Goal: Task Accomplishment & Management: Manage account settings

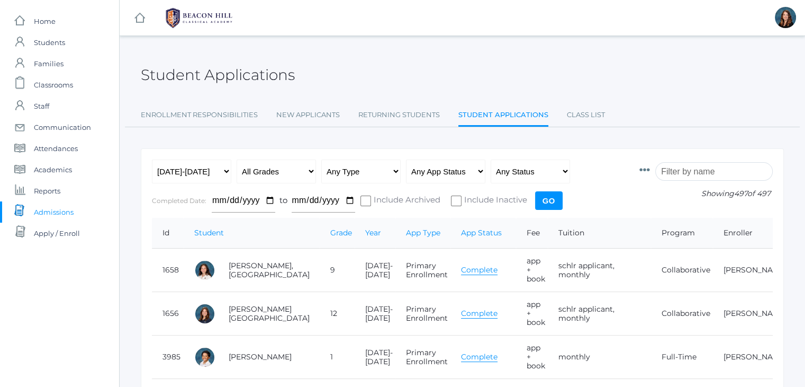
click at [689, 175] on input "search" at bounding box center [715, 171] width 118 height 19
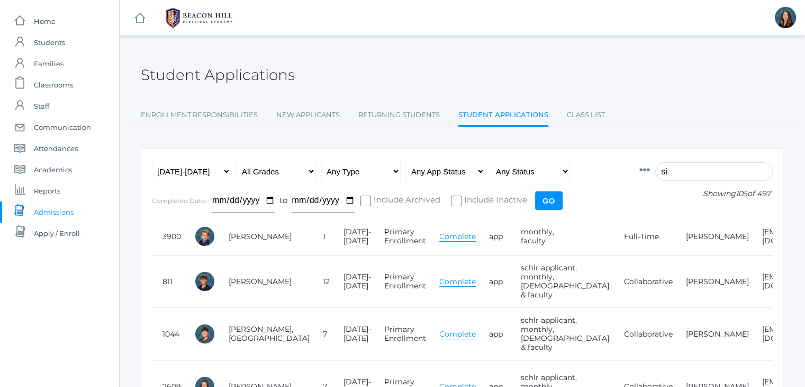
type input "s"
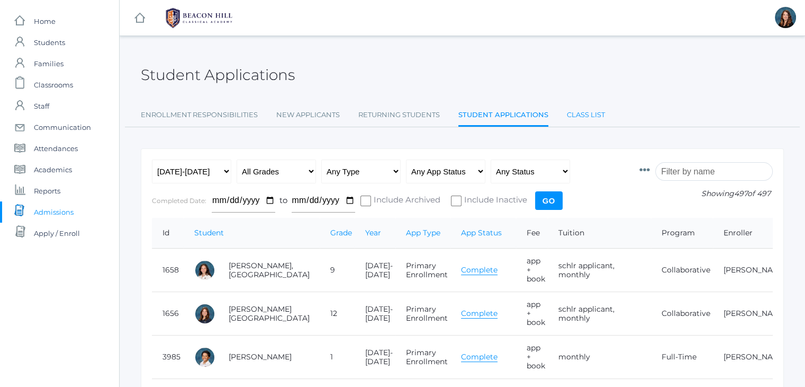
click at [591, 123] on link "Class List" at bounding box center [586, 114] width 38 height 21
click at [576, 113] on link "Class List" at bounding box center [586, 114] width 38 height 21
click at [583, 111] on link "Class List" at bounding box center [586, 114] width 38 height 21
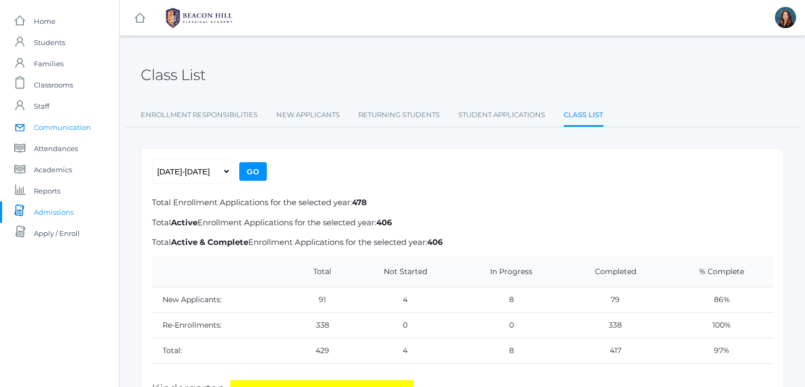
click at [71, 126] on span "Communication" at bounding box center [62, 126] width 57 height 21
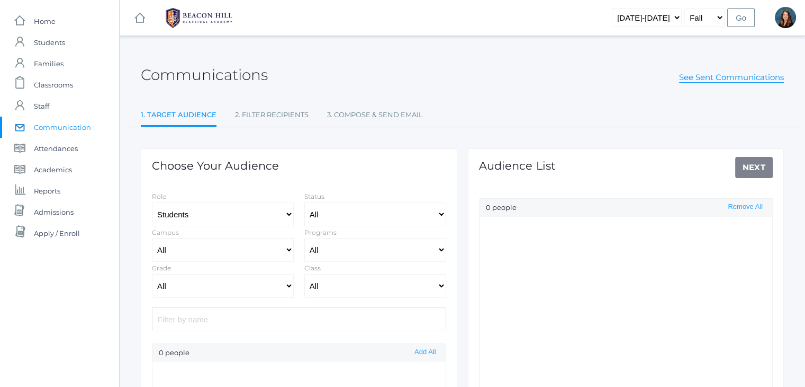
select select "Enrolled"
click at [730, 76] on link "See Sent Communications" at bounding box center [731, 77] width 105 height 11
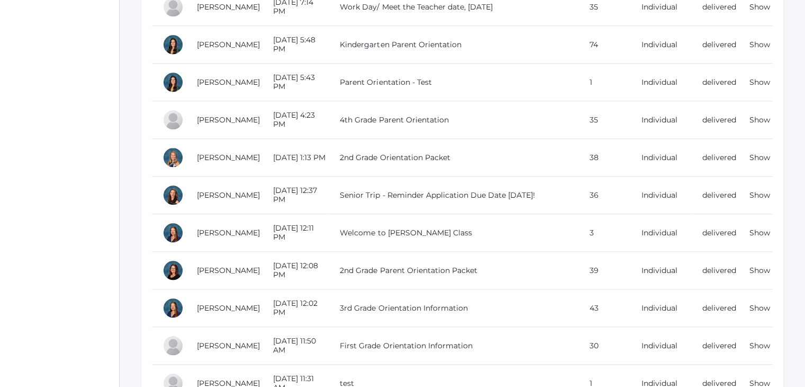
scroll to position [987, 0]
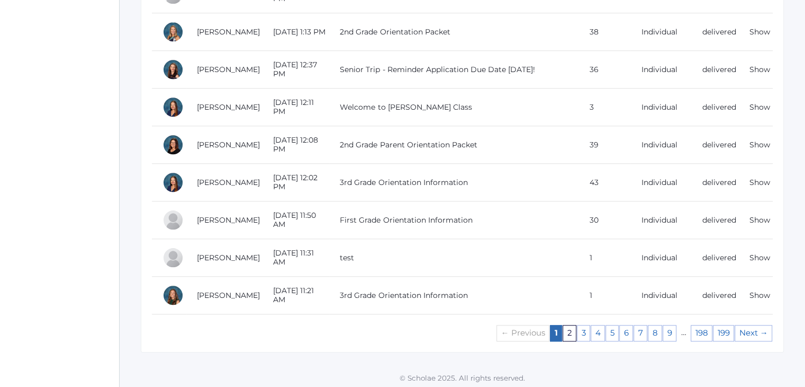
click at [574, 330] on link "2" at bounding box center [570, 333] width 14 height 16
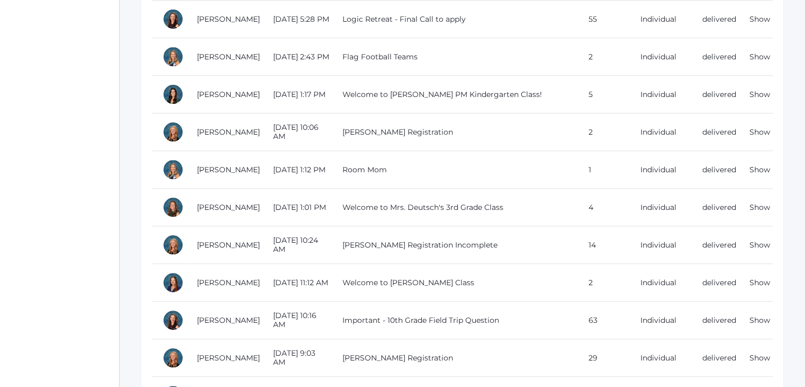
scroll to position [247, 0]
click at [459, 94] on td "Welcome to Ms. Dewey's PM Kindergarten Class!" at bounding box center [455, 95] width 246 height 38
click at [760, 94] on link "Show" at bounding box center [760, 95] width 21 height 10
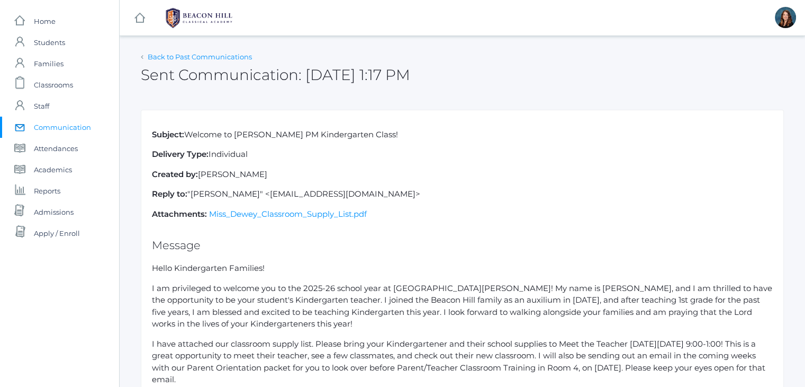
click at [175, 60] on link "Back to Past Communications" at bounding box center [200, 56] width 104 height 8
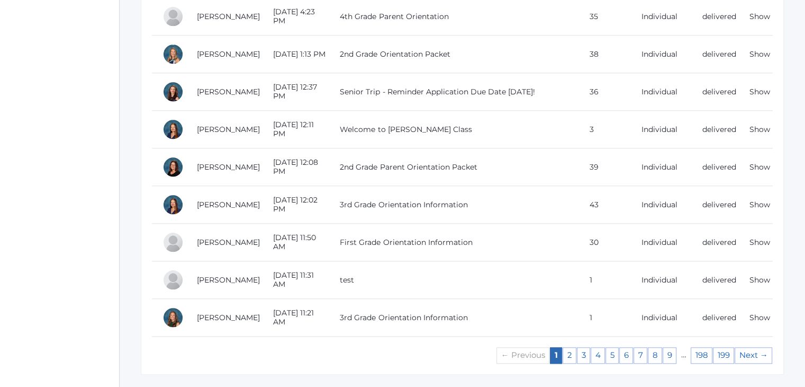
scroll to position [966, 0]
click at [573, 346] on link "2" at bounding box center [570, 354] width 14 height 16
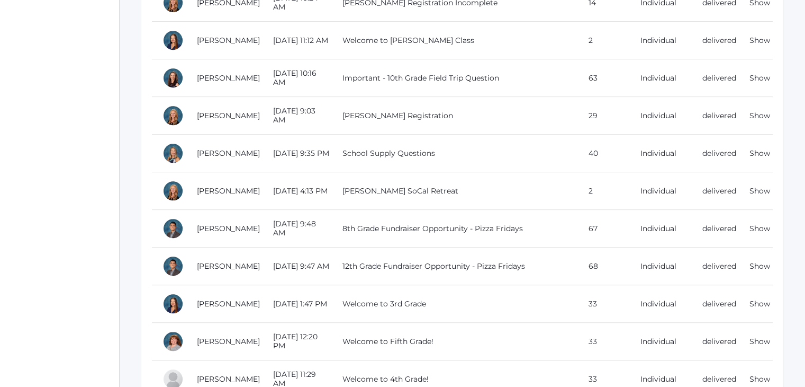
scroll to position [936, 0]
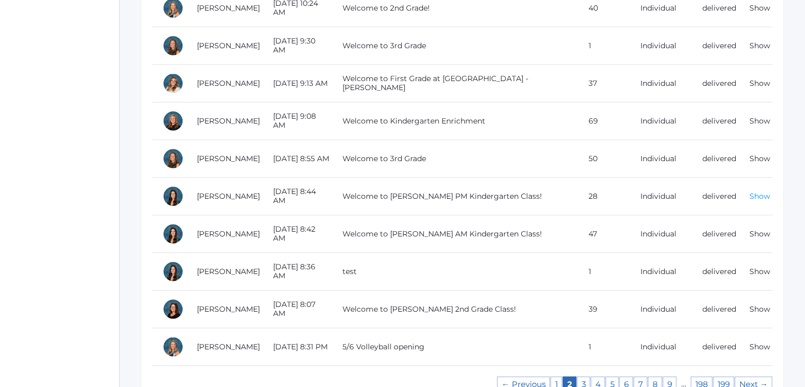
click at [757, 194] on link "Show" at bounding box center [760, 196] width 21 height 10
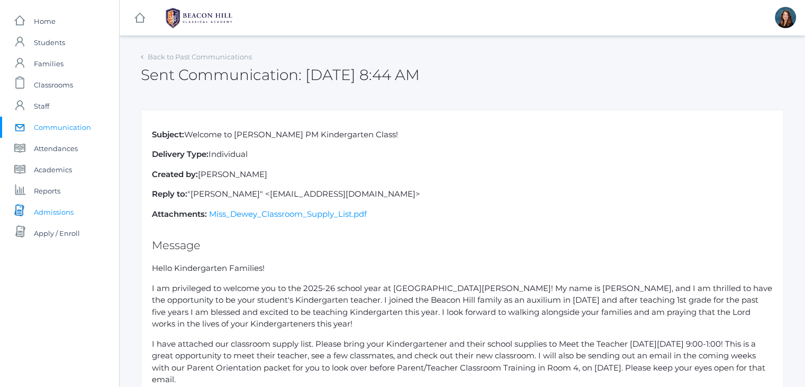
click at [59, 208] on span "Admissions" at bounding box center [54, 211] width 40 height 21
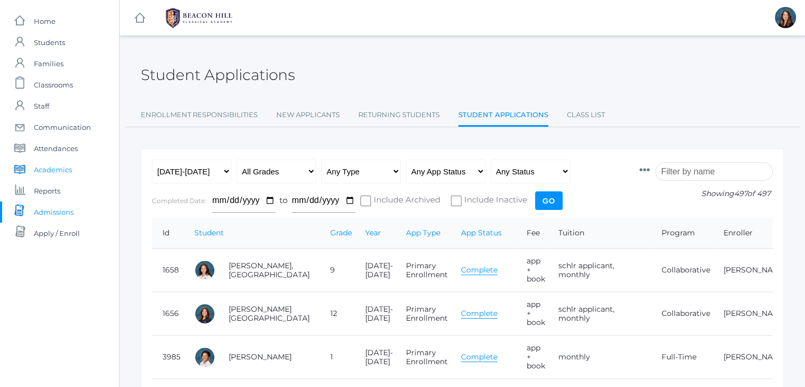
click at [64, 166] on span "Academics" at bounding box center [53, 169] width 38 height 21
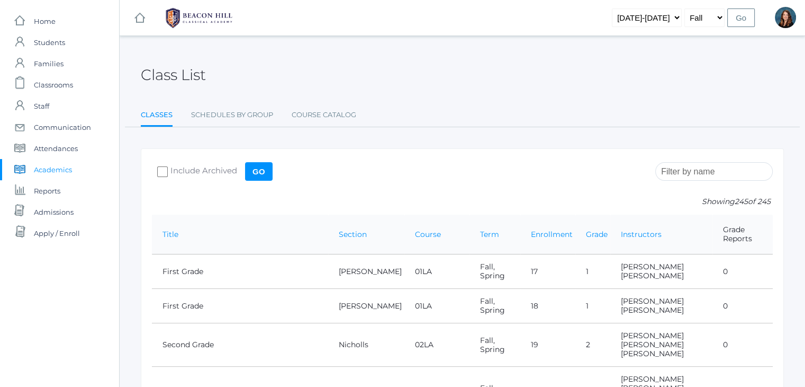
click at [684, 174] on input "search" at bounding box center [715, 171] width 118 height 19
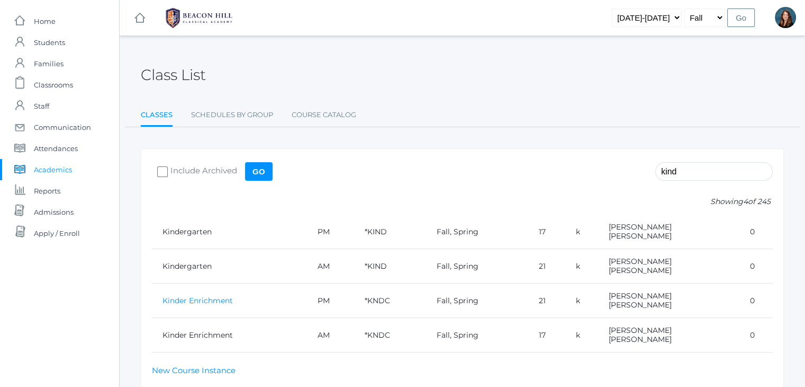
type input "kind"
click at [225, 297] on link "Kinder Enrichment" at bounding box center [198, 300] width 70 height 10
click at [46, 212] on span "Admissions" at bounding box center [54, 211] width 40 height 21
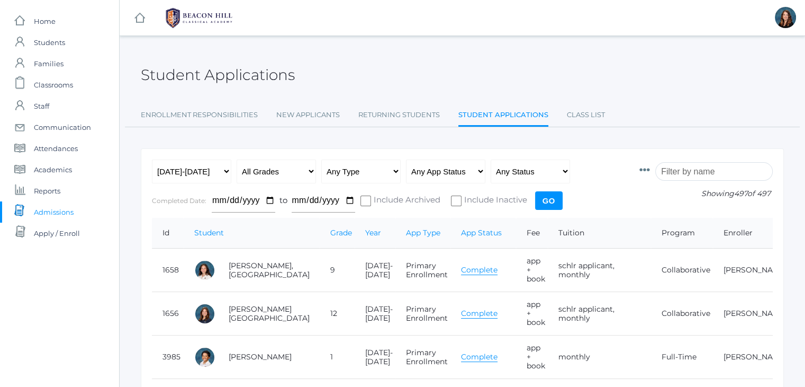
click at [693, 172] on input "search" at bounding box center [715, 171] width 118 height 19
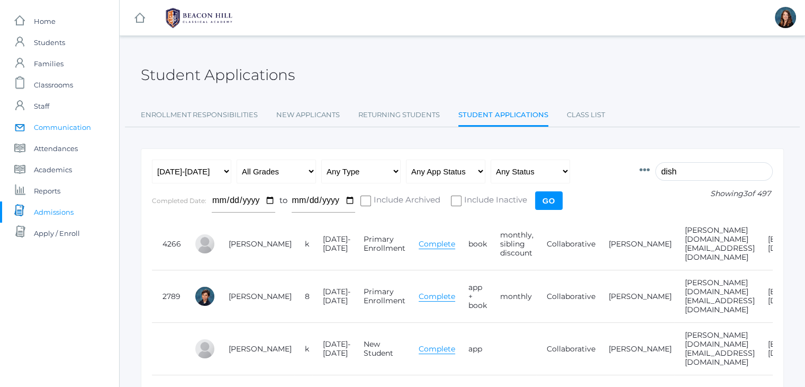
type input "dish"
click at [78, 125] on span "Communication" at bounding box center [62, 126] width 57 height 21
select select "Enrolled"
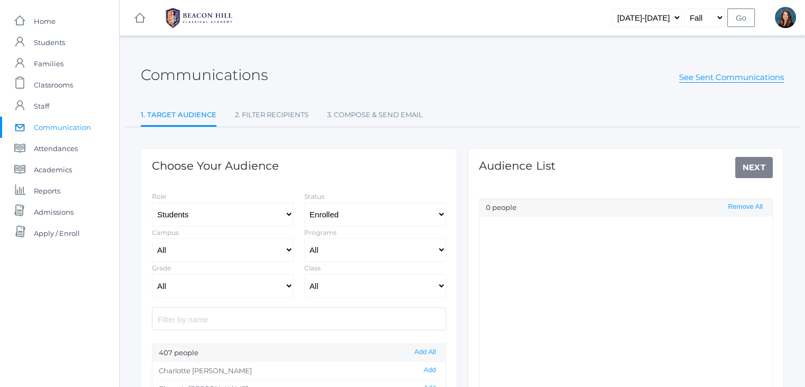
click at [268, 318] on input "search" at bounding box center [299, 318] width 294 height 23
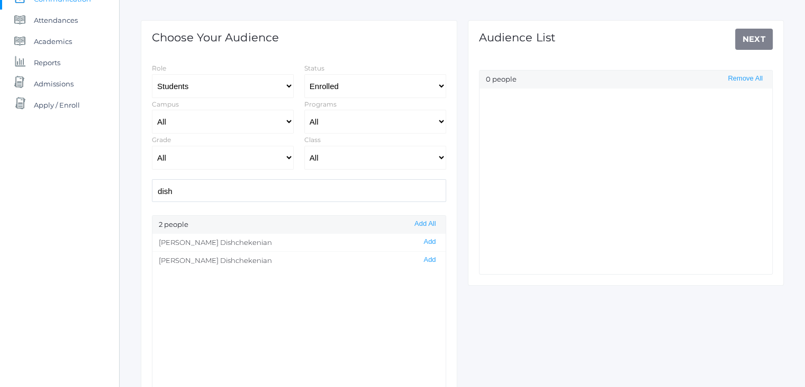
scroll to position [129, 0]
type input "dish"
click at [55, 81] on span "Admissions" at bounding box center [54, 83] width 40 height 21
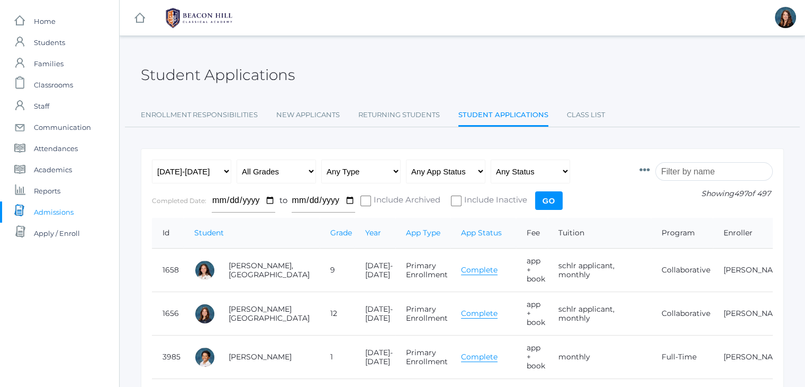
click at [720, 174] on input "search" at bounding box center [715, 171] width 118 height 19
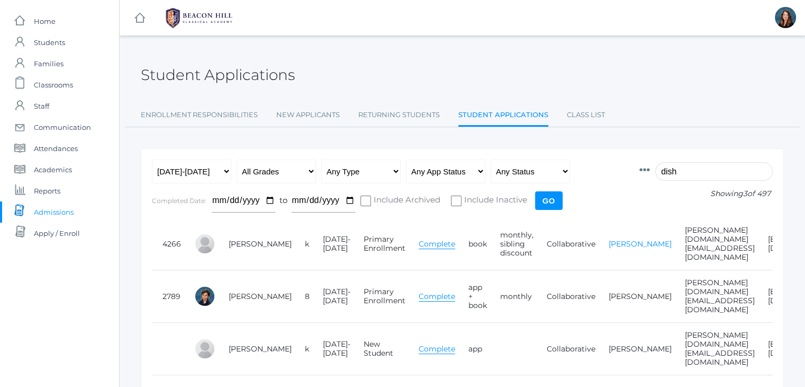
type input "dish"
click at [615, 240] on link "Peter Dishchekenian" at bounding box center [640, 244] width 63 height 10
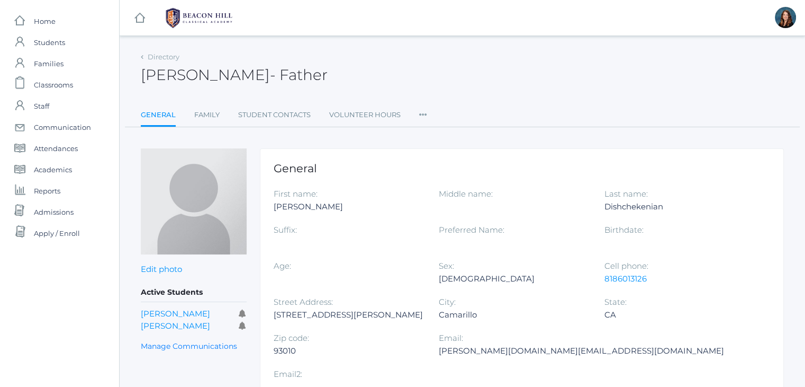
click at [421, 115] on icon at bounding box center [423, 111] width 8 height 14
click at [451, 155] on link "User Access" at bounding box center [462, 157] width 64 height 21
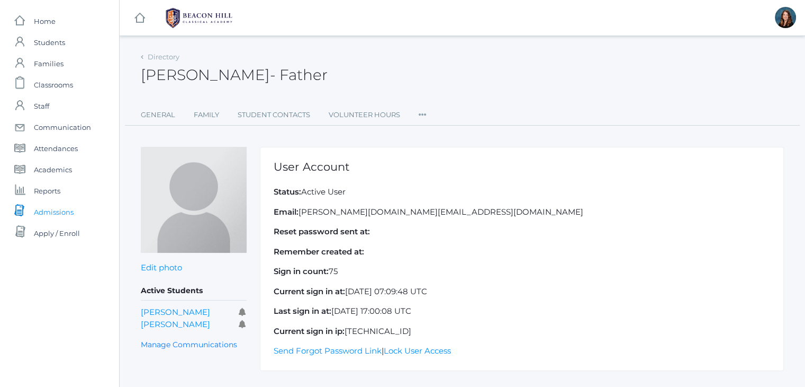
click at [47, 208] on span "Admissions" at bounding box center [54, 211] width 40 height 21
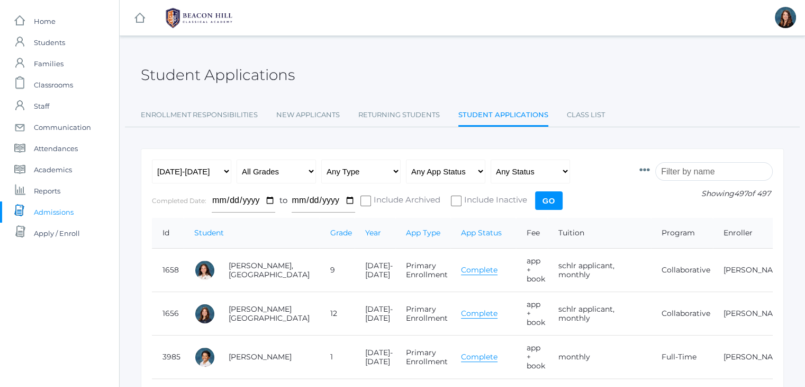
click at [694, 172] on input "search" at bounding box center [715, 171] width 118 height 19
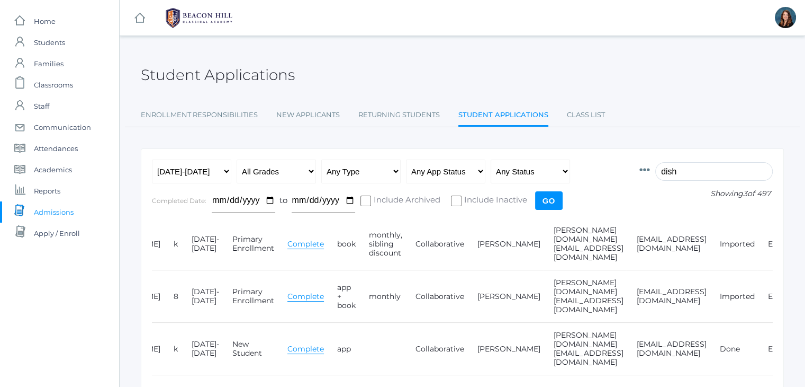
scroll to position [0, 151]
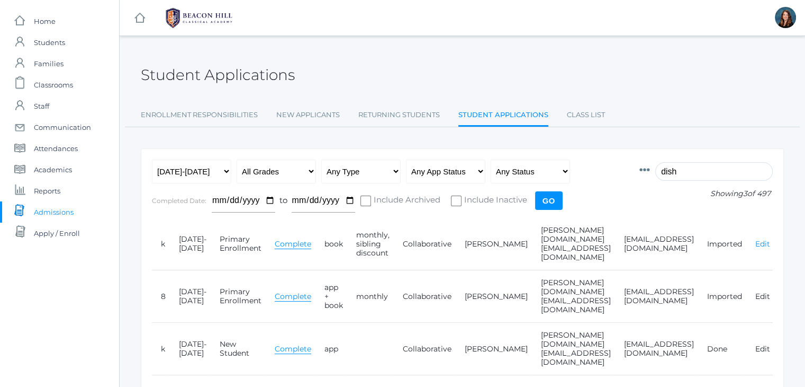
type input "dish"
click at [760, 239] on link "Edit" at bounding box center [763, 244] width 15 height 10
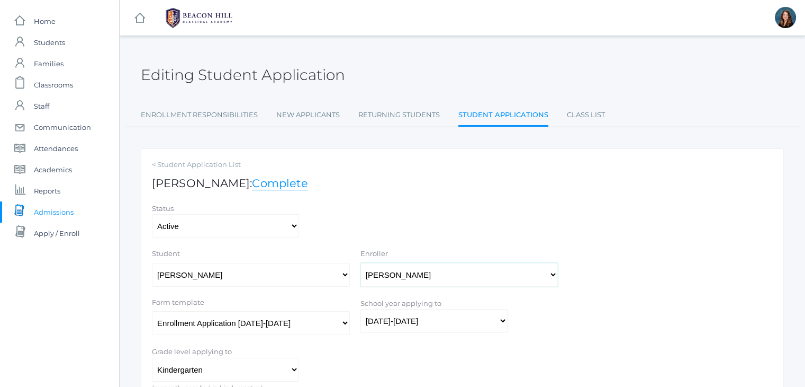
click at [552, 274] on select "Select One Dishchekenian, Peter Dishchekenian, Angela Dishchekenian, Daniel Dis…" at bounding box center [460, 275] width 198 height 24
select select "2802"
click at [361, 263] on select "Select One Dishchekenian, Peter Dishchekenian, Angela Dishchekenian, Daniel Dis…" at bounding box center [460, 275] width 198 height 24
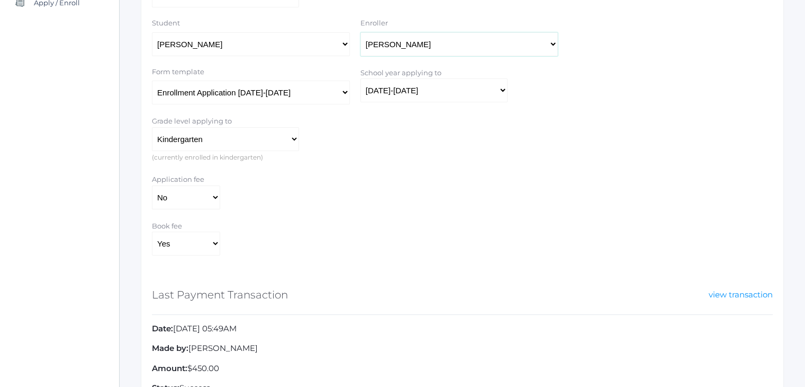
scroll to position [324, 0]
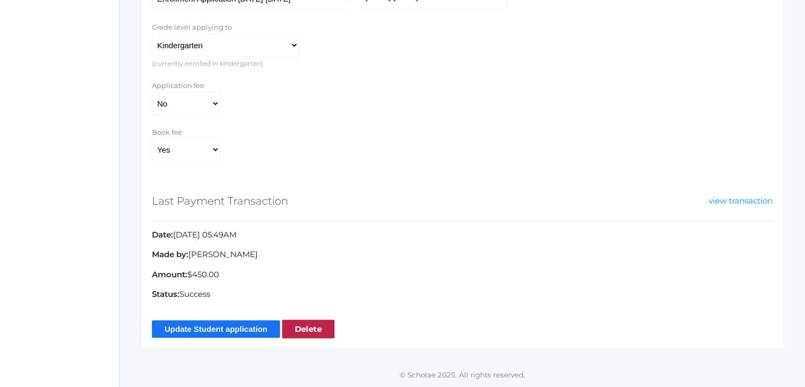
click at [237, 324] on input "Update Student application" at bounding box center [216, 328] width 128 height 17
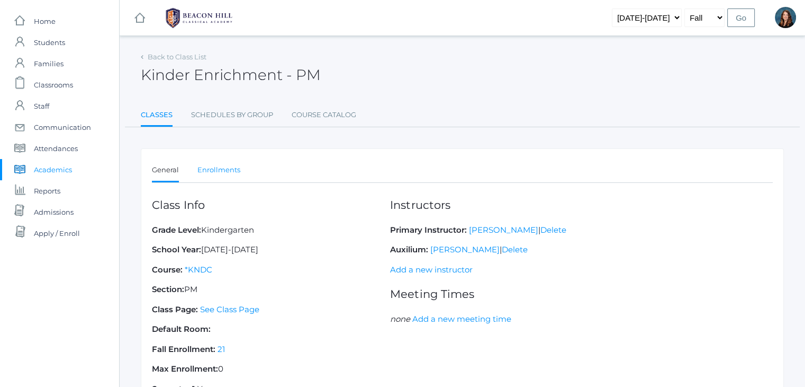
click at [227, 166] on link "Enrollments" at bounding box center [218, 169] width 43 height 21
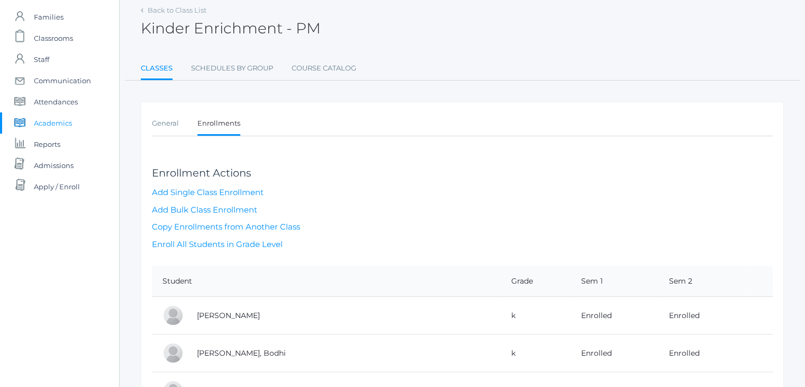
scroll to position [47, 0]
click at [163, 10] on link "Back to Class List" at bounding box center [177, 10] width 59 height 8
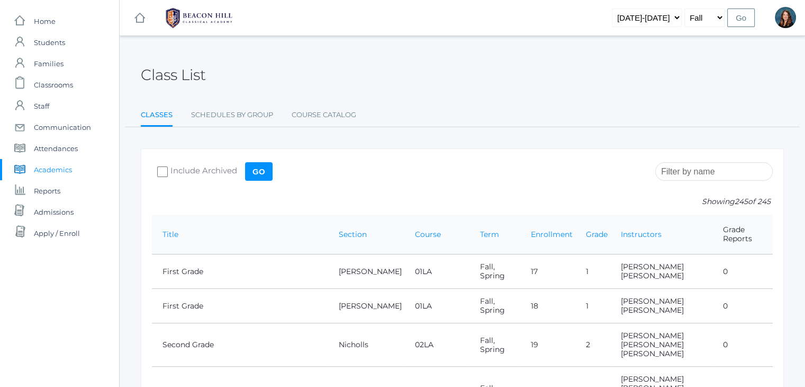
click at [687, 170] on input "search" at bounding box center [715, 171] width 118 height 19
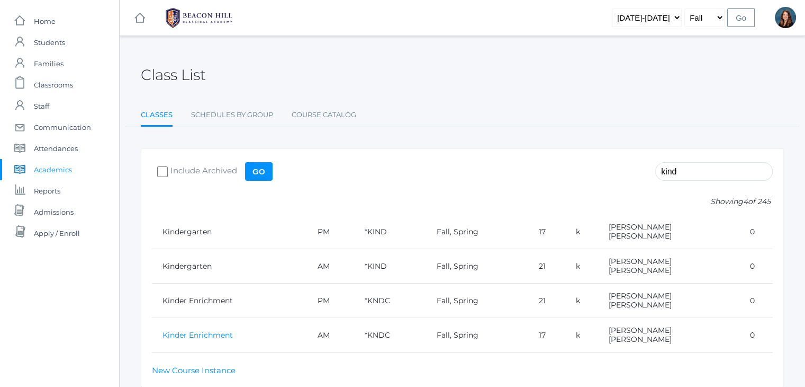
type input "kind"
click at [207, 331] on link "Kinder Enrichment" at bounding box center [198, 335] width 70 height 10
click at [56, 212] on span "Admissions" at bounding box center [54, 211] width 40 height 21
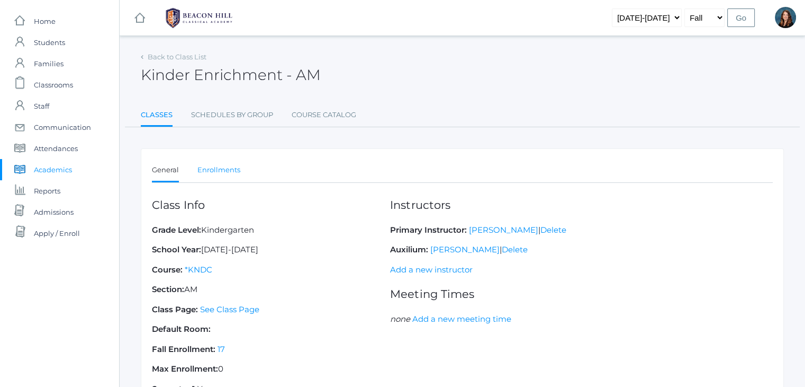
click at [214, 165] on link "Enrollments" at bounding box center [218, 169] width 43 height 21
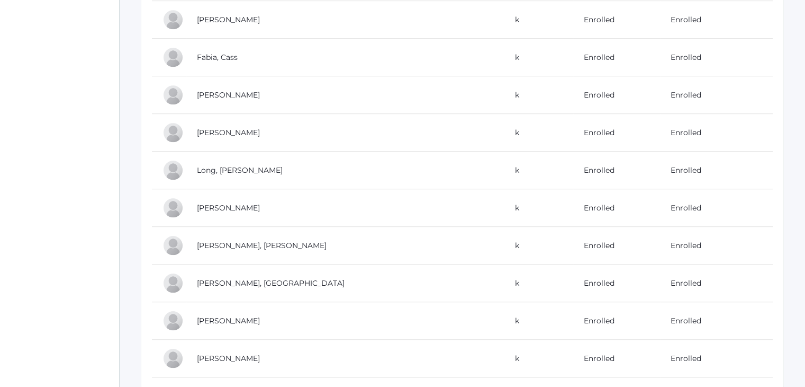
scroll to position [606, 0]
click at [671, 279] on link "Enrolled" at bounding box center [686, 282] width 31 height 10
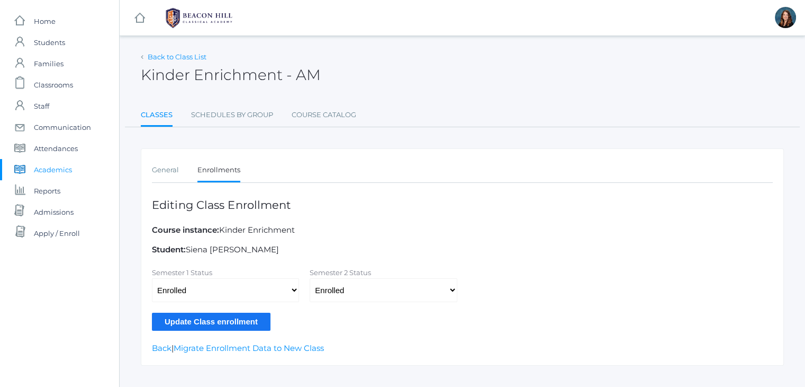
click at [181, 56] on link "Back to Class List" at bounding box center [177, 56] width 59 height 8
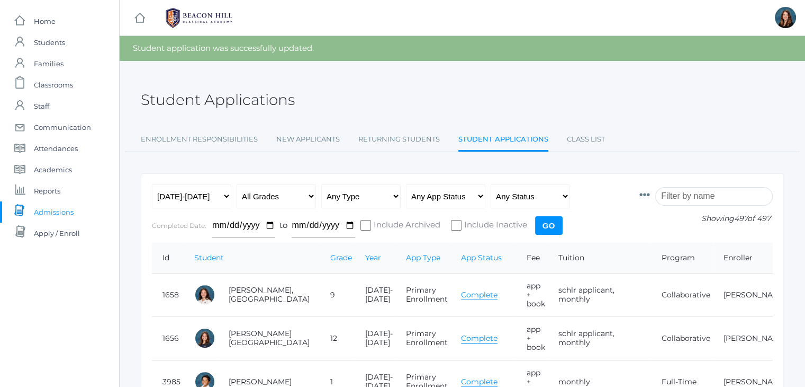
click at [686, 200] on input "search" at bounding box center [715, 196] width 118 height 19
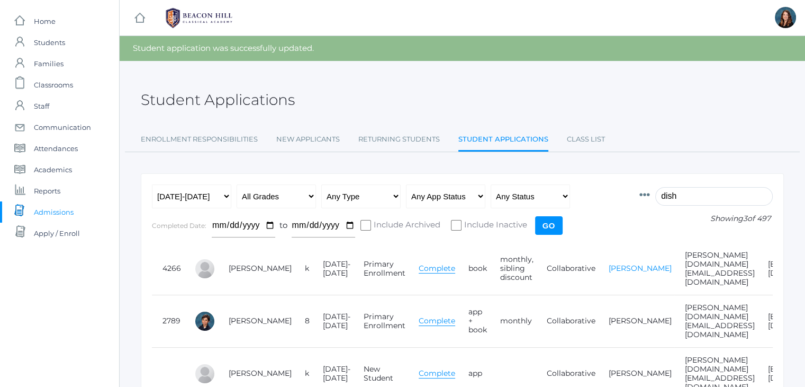
type input "dish"
click at [614, 264] on link "[PERSON_NAME]" at bounding box center [640, 268] width 63 height 10
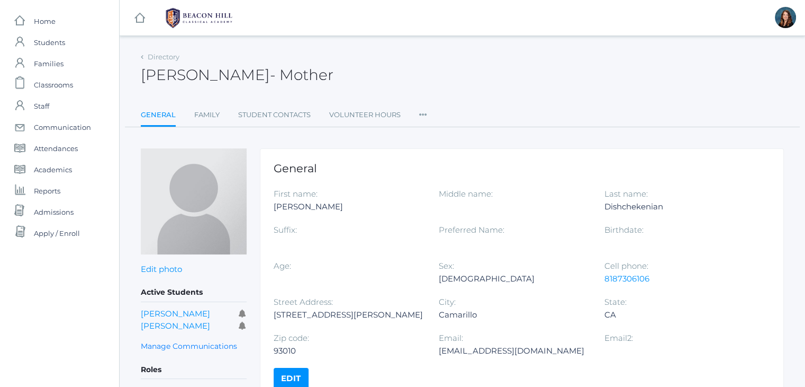
click at [421, 110] on icon at bounding box center [423, 111] width 8 height 14
click at [453, 157] on link "User Access" at bounding box center [462, 157] width 64 height 21
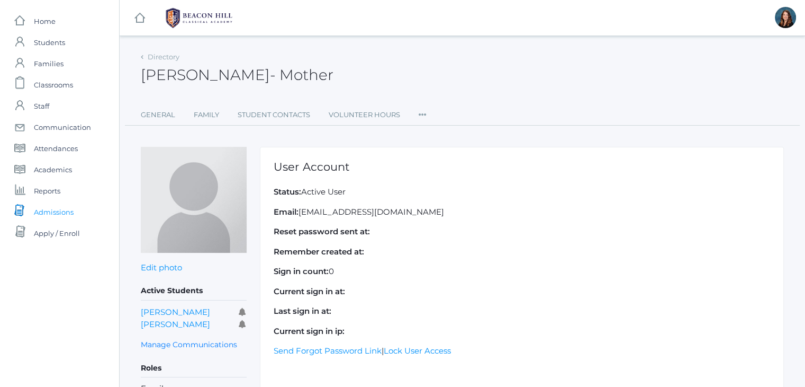
click at [69, 210] on span "Admissions" at bounding box center [54, 211] width 40 height 21
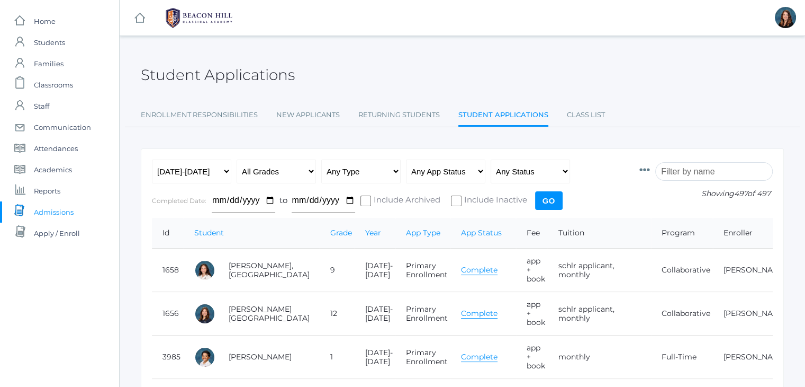
click at [680, 169] on input "search" at bounding box center [715, 171] width 118 height 19
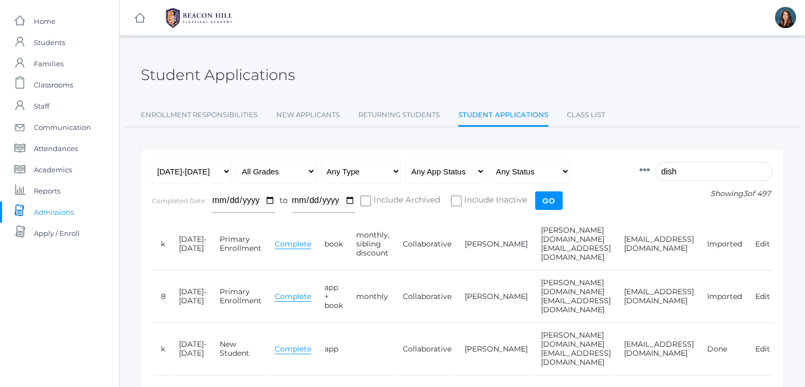
scroll to position [0, 151]
type input "dish"
click at [760, 291] on link "Edit" at bounding box center [763, 296] width 15 height 10
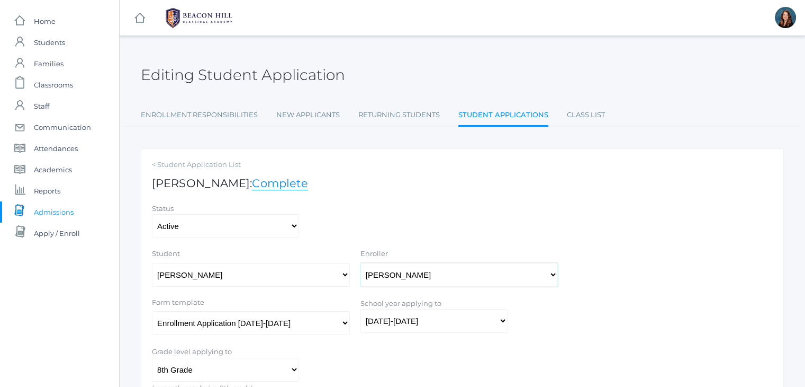
click at [414, 271] on select "Select One Dishchekenian, Peter Dishchekenian, Angela Dishchekenian, Daniel Dis…" at bounding box center [460, 275] width 198 height 24
select select "2802"
click at [361, 263] on select "Select One Dishchekenian, Peter Dishchekenian, Angela Dishchekenian, Daniel Dis…" at bounding box center [460, 275] width 198 height 24
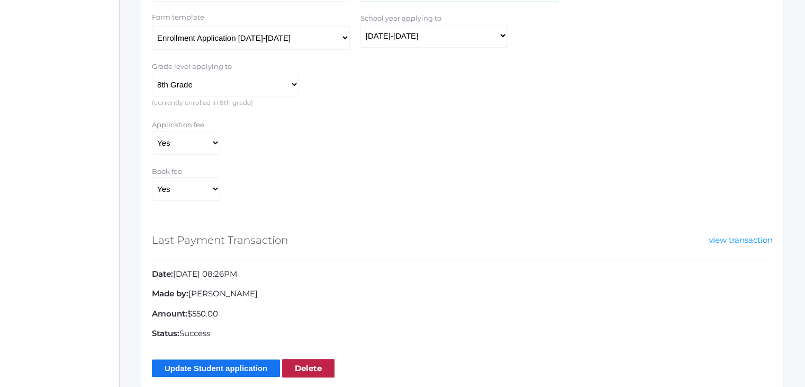
scroll to position [324, 0]
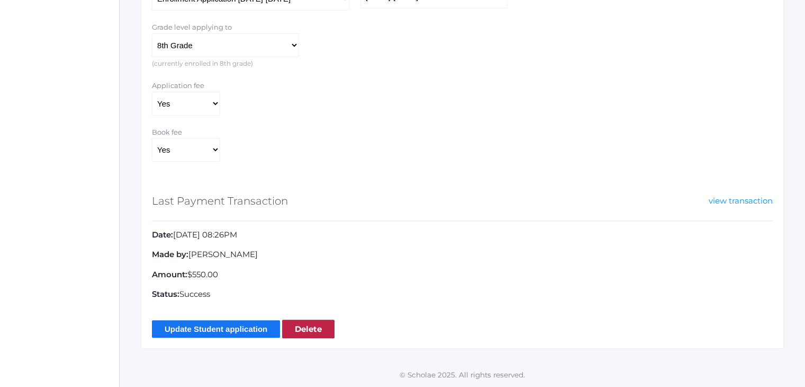
click at [231, 321] on input "Update Student application" at bounding box center [216, 328] width 128 height 17
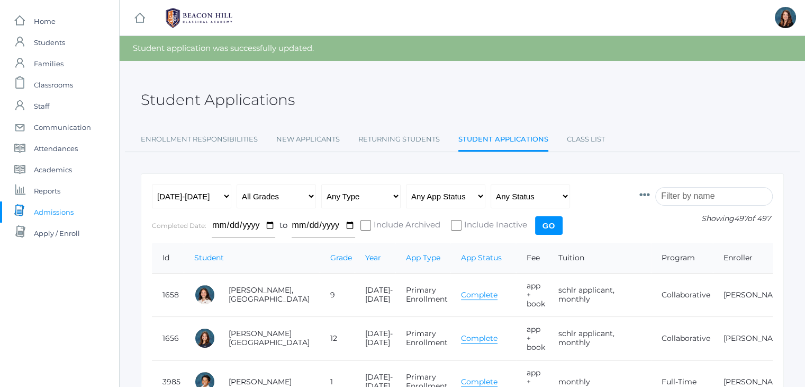
click at [680, 197] on input "search" at bounding box center [715, 196] width 118 height 19
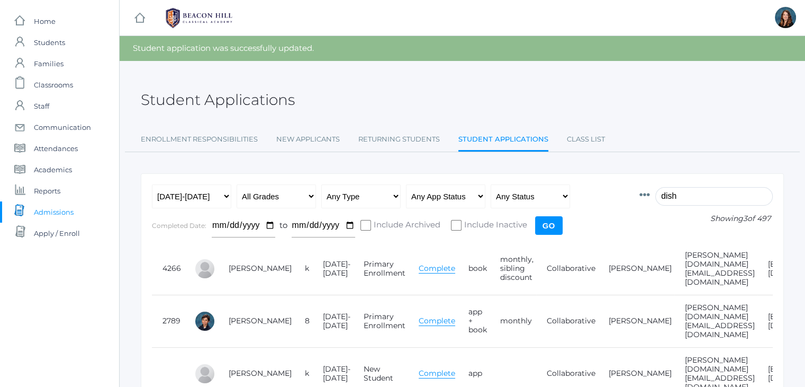
type input "dish"
click at [650, 193] on icon at bounding box center [645, 195] width 11 height 11
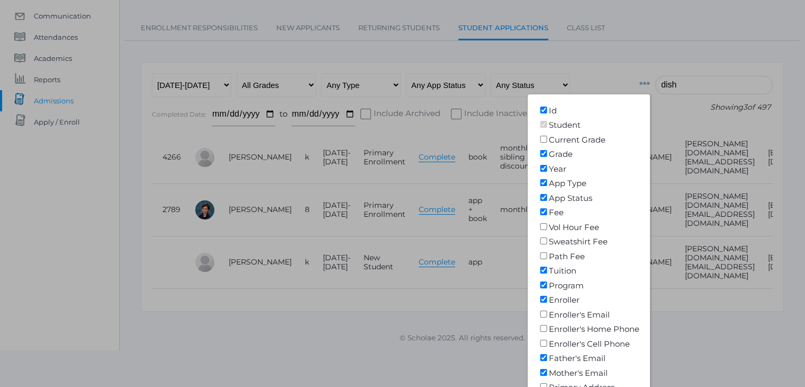
scroll to position [112, 0]
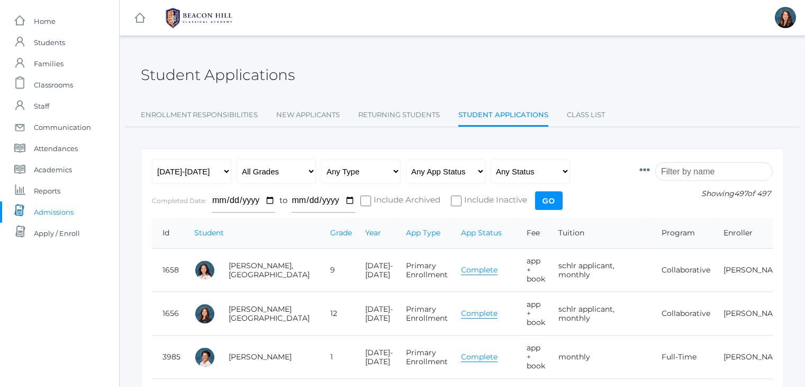
scroll to position [112, 0]
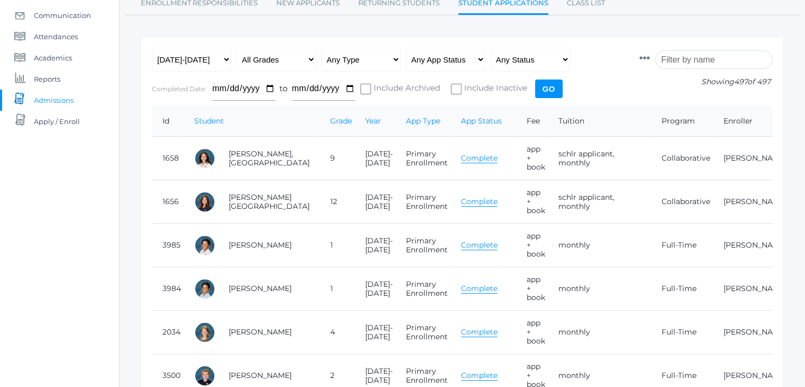
click at [704, 64] on input "search" at bounding box center [715, 59] width 118 height 19
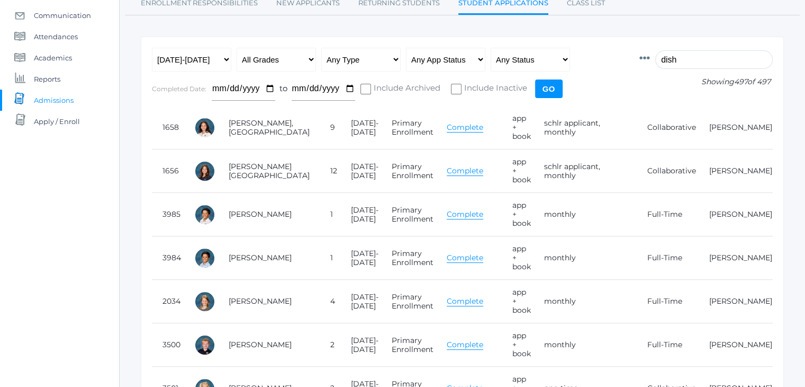
scroll to position [24, 0]
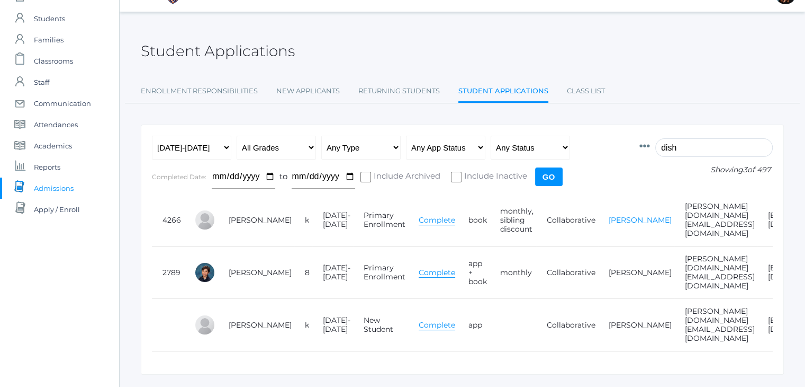
type input "dish"
click at [613, 216] on link "[PERSON_NAME]" at bounding box center [640, 220] width 63 height 10
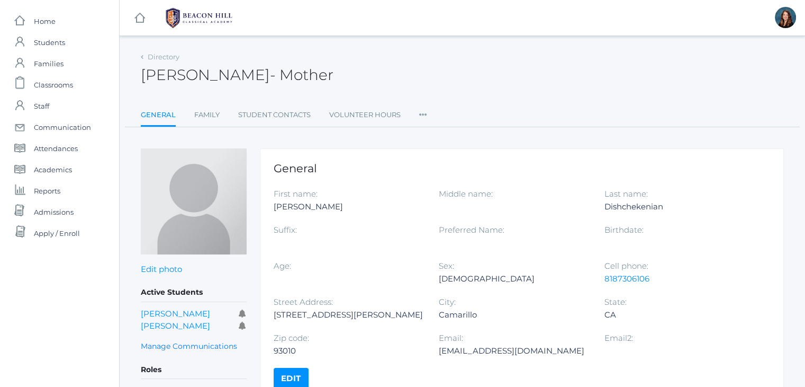
click at [422, 115] on icon at bounding box center [423, 111] width 8 height 14
click at [436, 154] on link "User Access" at bounding box center [462, 157] width 64 height 21
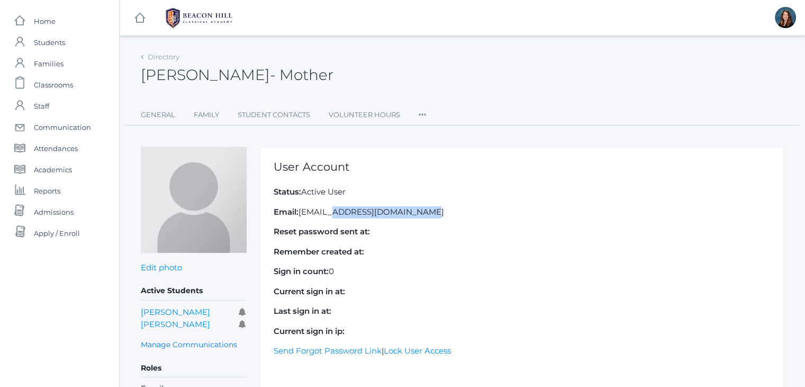
drag, startPoint x: 400, startPoint y: 210, endPoint x: 301, endPoint y: 210, distance: 98.5
click at [301, 210] on p "Email: [EMAIL_ADDRESS][DOMAIN_NAME]" at bounding box center [522, 212] width 497 height 12
copy p "[EMAIL_ADDRESS][DOMAIN_NAME]"
click at [778, 62] on link "Sign Out" at bounding box center [774, 66] width 55 height 23
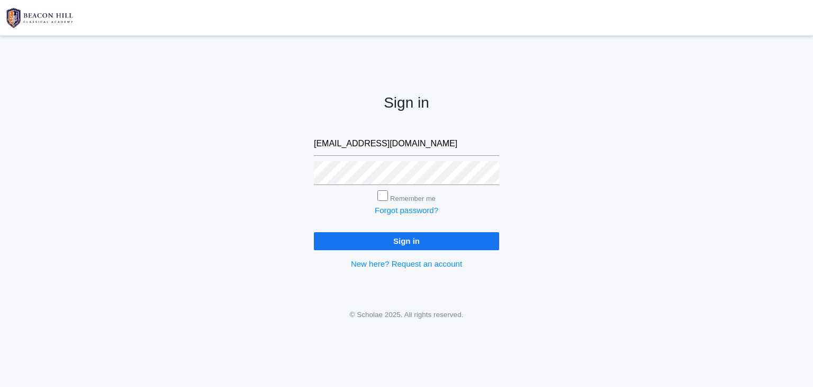
type input "[EMAIL_ADDRESS][DOMAIN_NAME]"
click at [403, 242] on input "Sign in" at bounding box center [406, 240] width 185 height 17
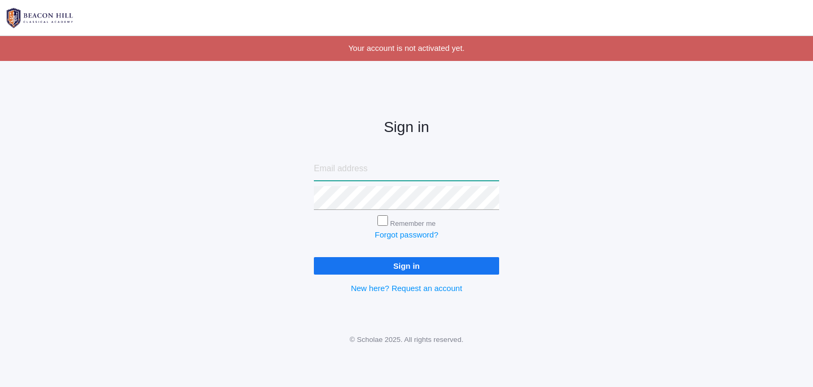
click at [427, 174] on input "email" at bounding box center [406, 169] width 185 height 24
type input "[EMAIL_ADDRESS][DOMAIN_NAME]"
click at [402, 267] on input "Sign in" at bounding box center [406, 265] width 185 height 17
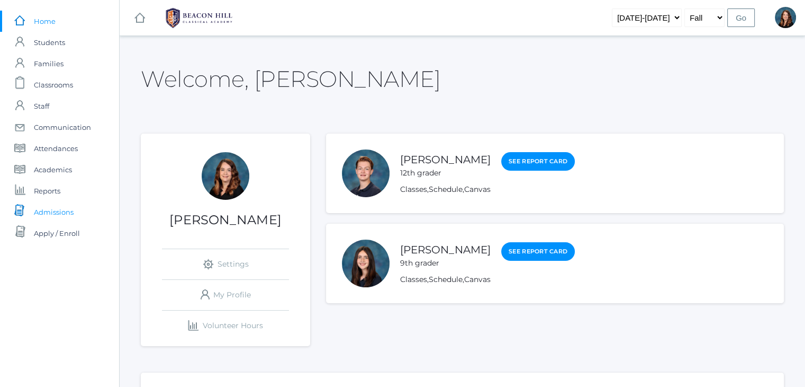
click at [74, 206] on link "icons/documents/document-stack Created with Sketch. Admissions" at bounding box center [59, 211] width 119 height 21
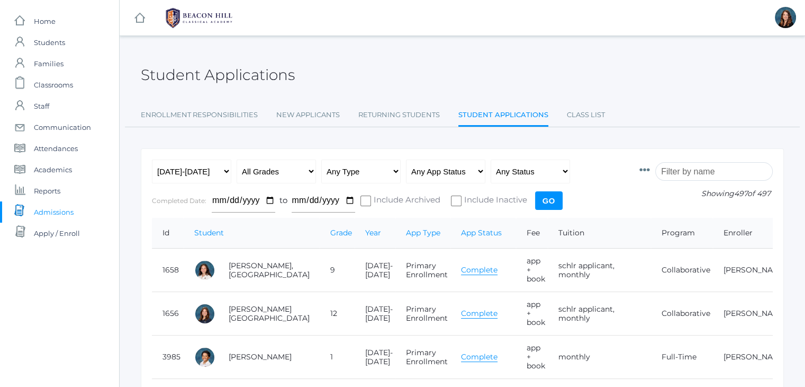
click at [697, 168] on input "search" at bounding box center [715, 171] width 118 height 19
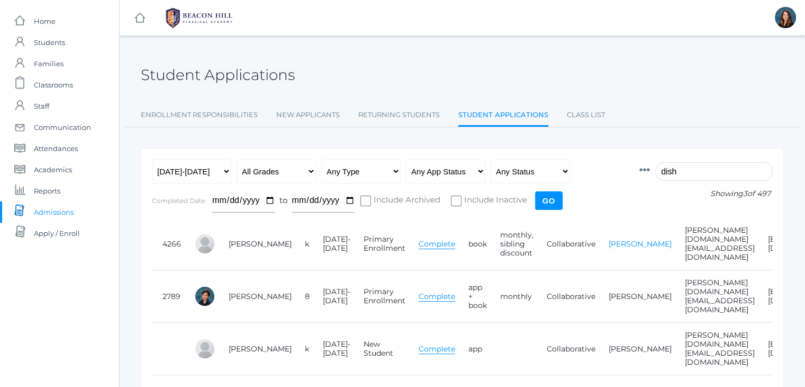
type input "dish"
click at [612, 244] on link "[PERSON_NAME]" at bounding box center [640, 244] width 63 height 10
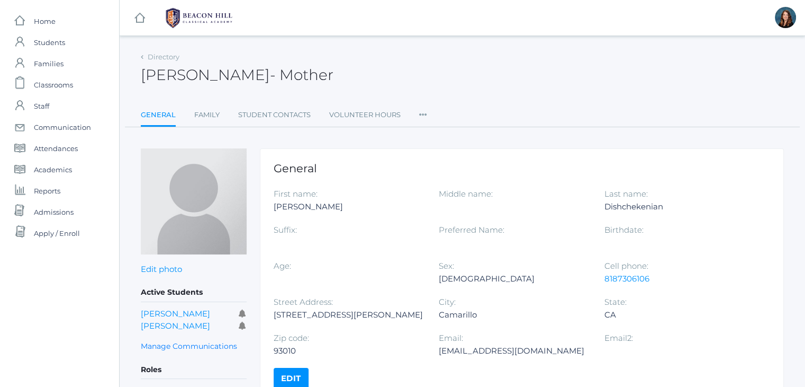
click at [424, 112] on icon at bounding box center [423, 111] width 8 height 14
click at [449, 155] on link "User Access" at bounding box center [462, 157] width 64 height 21
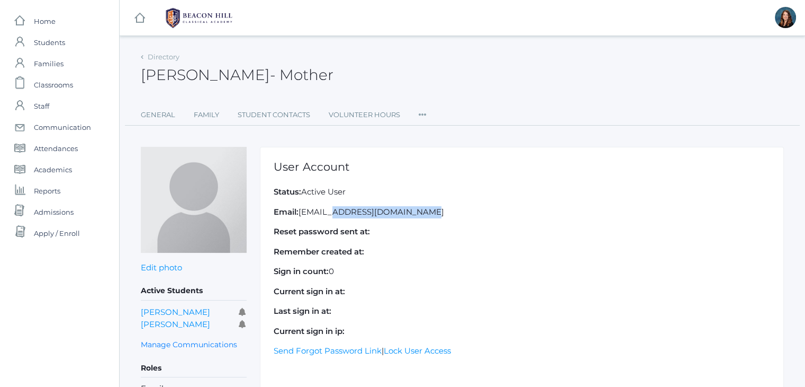
drag, startPoint x: 399, startPoint y: 209, endPoint x: 301, endPoint y: 214, distance: 98.6
click at [301, 214] on p "Email: angeladish@gmail.com" at bounding box center [522, 212] width 497 height 12
copy p "[EMAIL_ADDRESS][DOMAIN_NAME]"
click at [780, 62] on link "Sign Out" at bounding box center [774, 66] width 55 height 23
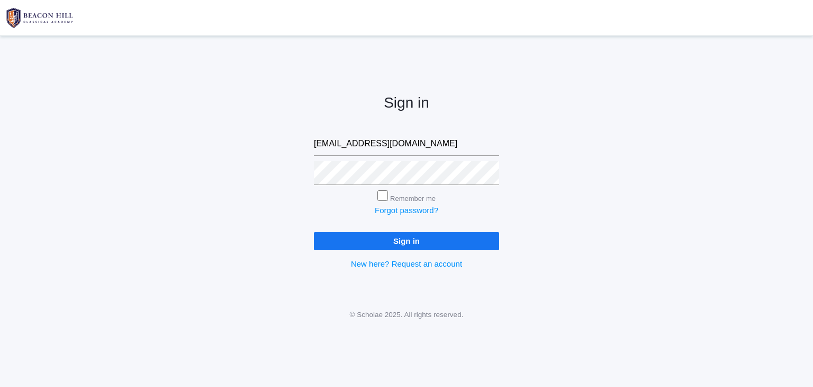
type input "[EMAIL_ADDRESS][DOMAIN_NAME]"
click at [232, 169] on div "Sign in [EMAIL_ADDRESS][DOMAIN_NAME] Remember me Forgot password? Sign in New h…" at bounding box center [406, 172] width 813 height 247
click at [388, 239] on input "Sign in" at bounding box center [406, 240] width 185 height 17
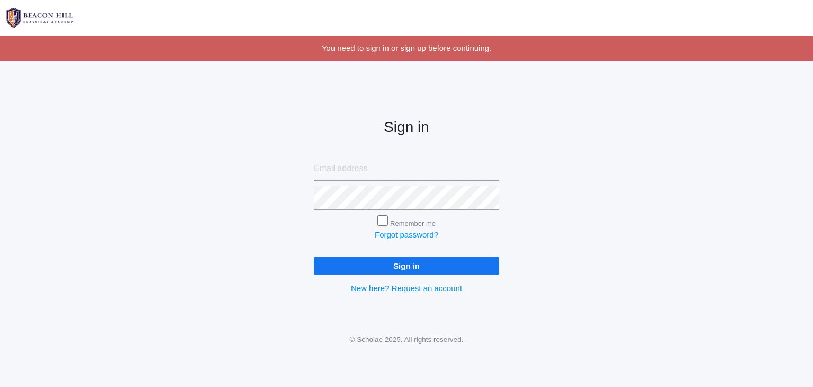
click at [402, 163] on input "email" at bounding box center [406, 169] width 185 height 24
type input "[EMAIL_ADDRESS][DOMAIN_NAME]"
click at [402, 272] on input "Sign in" at bounding box center [406, 265] width 185 height 17
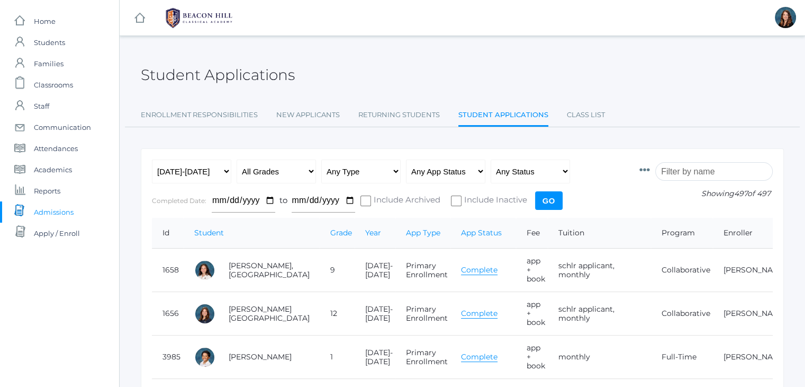
click at [705, 172] on input "search" at bounding box center [715, 171] width 118 height 19
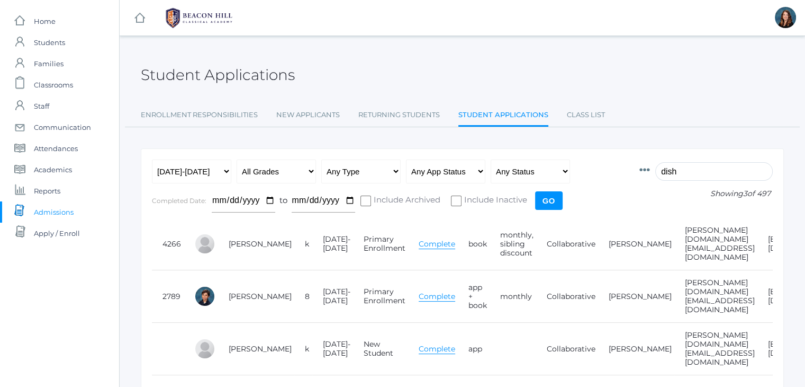
scroll to position [0, 151]
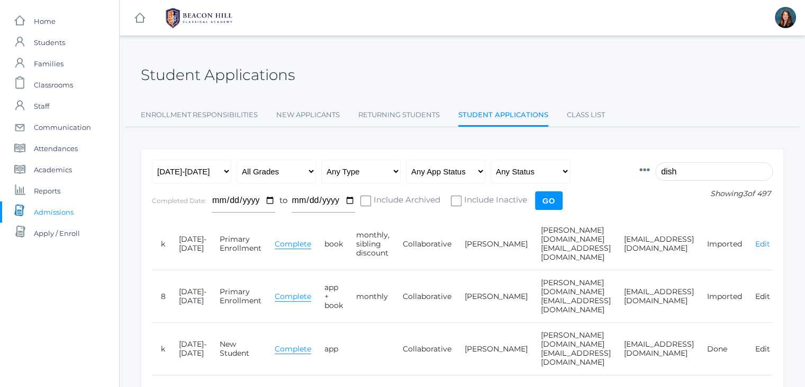
type input "dish"
click at [761, 240] on link "Edit" at bounding box center [763, 244] width 15 height 10
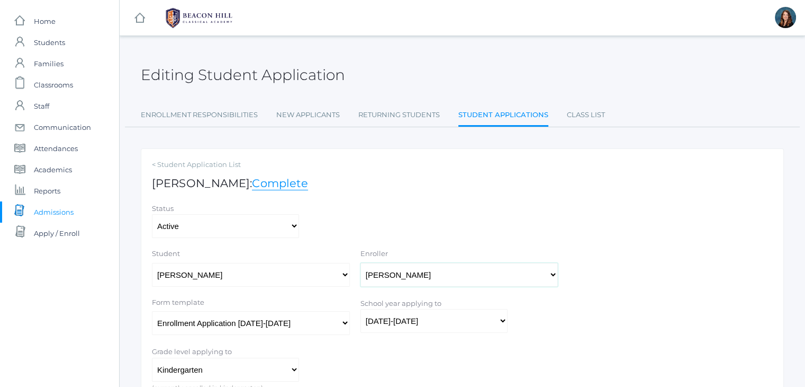
click at [390, 273] on select "Select One Dishchekenian, Peter Dishchekenian, Angela Dishchekenian, Daniel Dis…" at bounding box center [460, 275] width 198 height 24
select select "2777"
click at [361, 263] on select "Select One Dishchekenian, Peter Dishchekenian, Angela Dishchekenian, Daniel Dis…" at bounding box center [460, 275] width 198 height 24
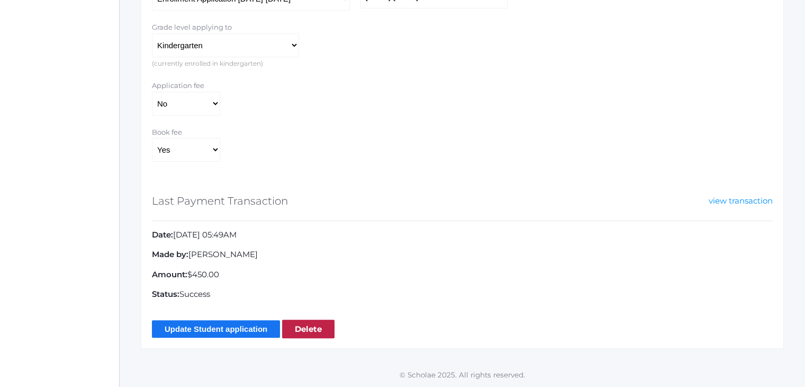
click at [233, 330] on input "Update Student application" at bounding box center [216, 328] width 128 height 17
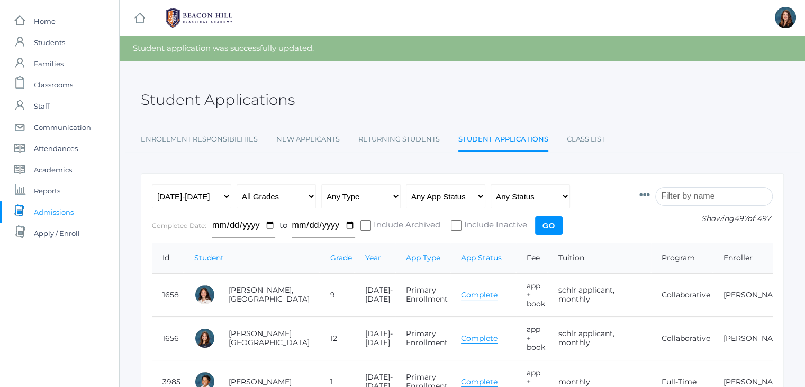
click at [703, 199] on input "search" at bounding box center [715, 196] width 118 height 19
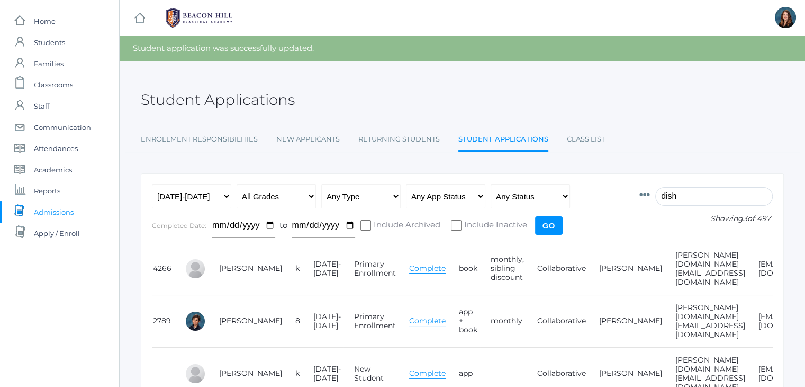
scroll to position [0, 151]
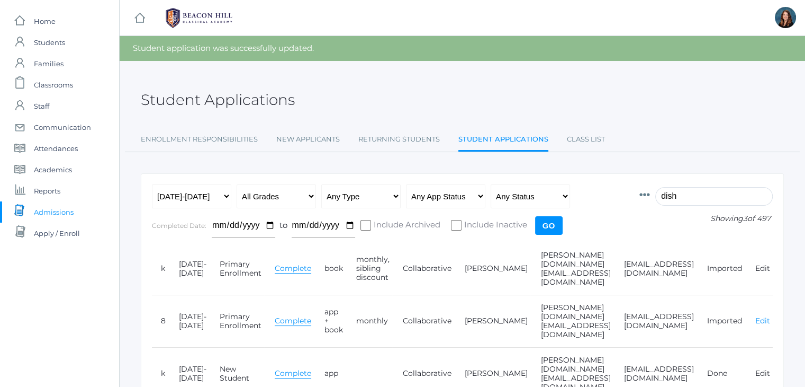
type input "dish"
click at [761, 316] on link "Edit" at bounding box center [763, 321] width 15 height 10
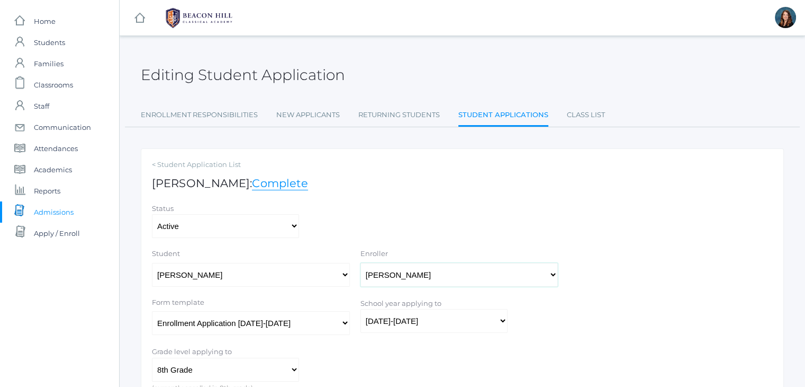
click at [424, 276] on select "Select One Dishchekenian, Peter Dishchekenian, Angela Dishchekenian, Daniel Dis…" at bounding box center [460, 275] width 198 height 24
select select "2777"
click at [361, 263] on select "Select One Dishchekenian, Peter Dishchekenian, Angela Dishchekenian, Daniel Dis…" at bounding box center [460, 275] width 198 height 24
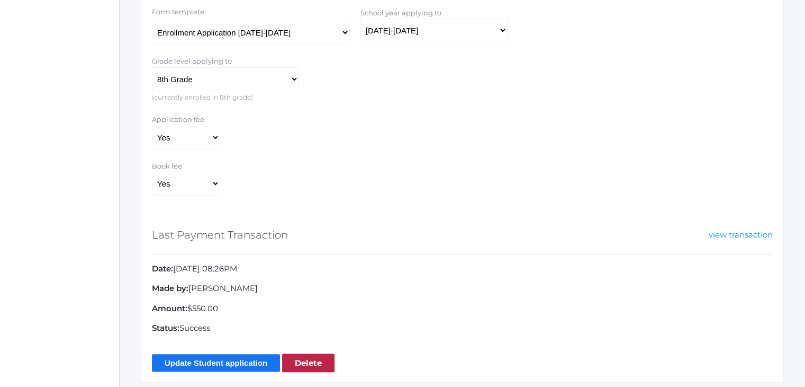
scroll to position [324, 0]
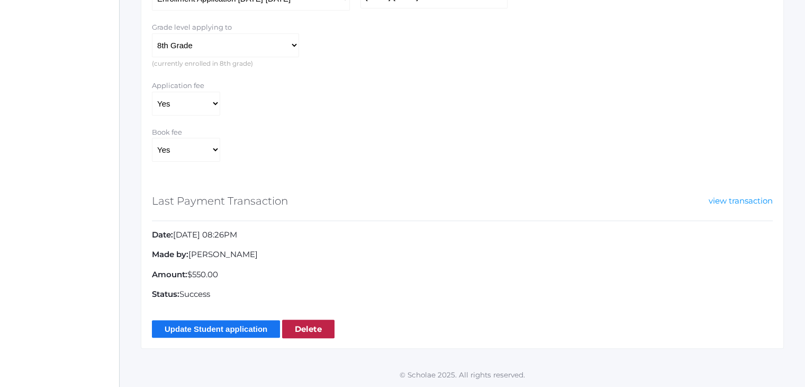
click at [255, 330] on input "Update Student application" at bounding box center [216, 328] width 128 height 17
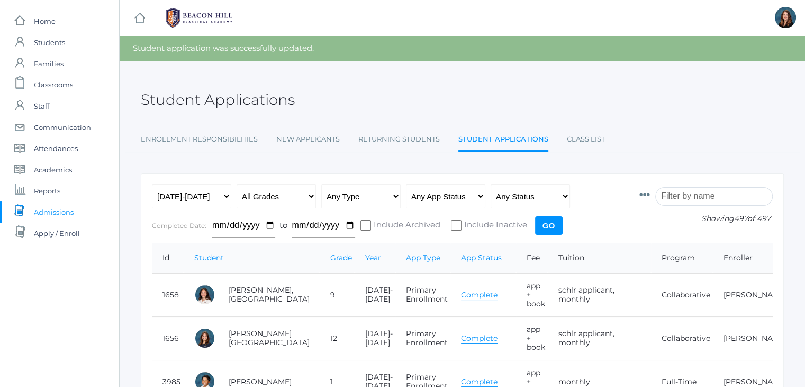
click at [703, 197] on input "search" at bounding box center [715, 196] width 118 height 19
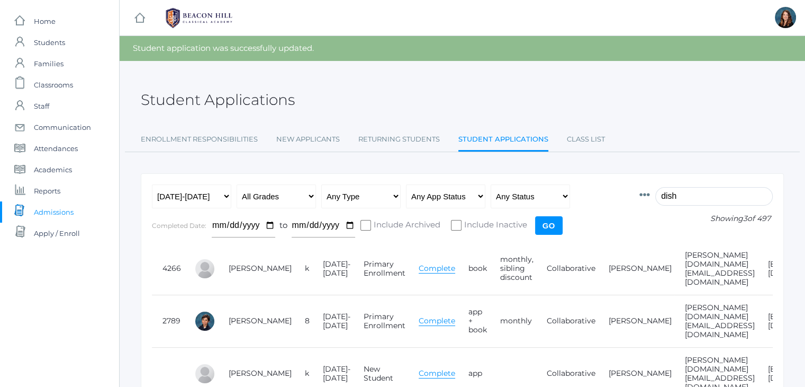
type input "dish"
drag, startPoint x: 742, startPoint y: 259, endPoint x: 663, endPoint y: 258, distance: 78.9
click at [675, 258] on td "[PERSON_NAME][DOMAIN_NAME][EMAIL_ADDRESS][DOMAIN_NAME]" at bounding box center [716, 269] width 83 height 52
copy td "[PERSON_NAME][DOMAIN_NAME][EMAIL_ADDRESS][DOMAIN_NAME]"
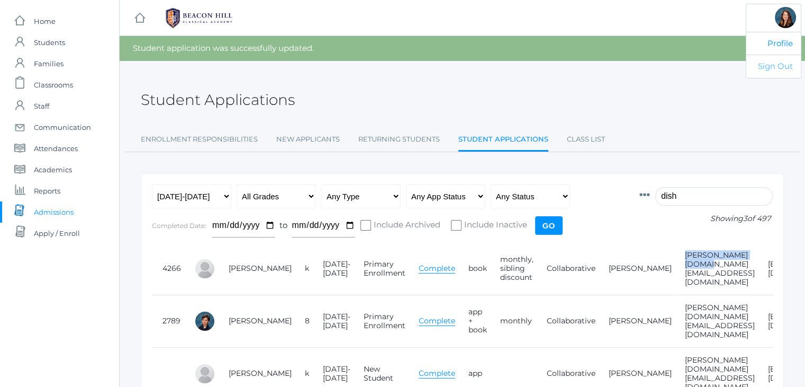
click at [768, 70] on link "Sign Out" at bounding box center [774, 66] width 55 height 23
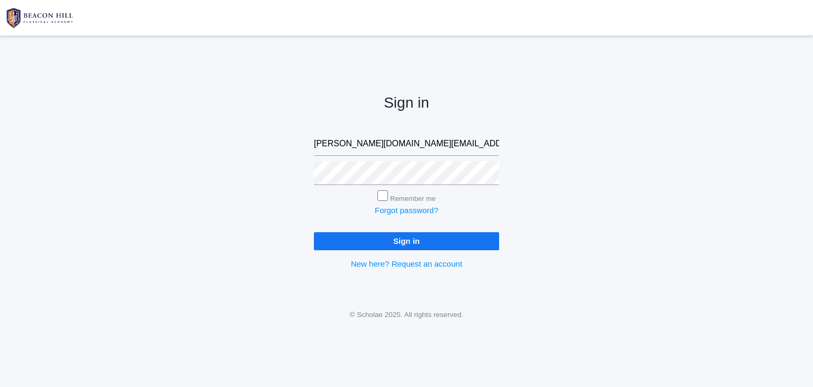
type input "[PERSON_NAME][DOMAIN_NAME][EMAIL_ADDRESS][DOMAIN_NAME]"
click at [358, 234] on input "Sign in" at bounding box center [406, 240] width 185 height 17
